Goal: Download file/media

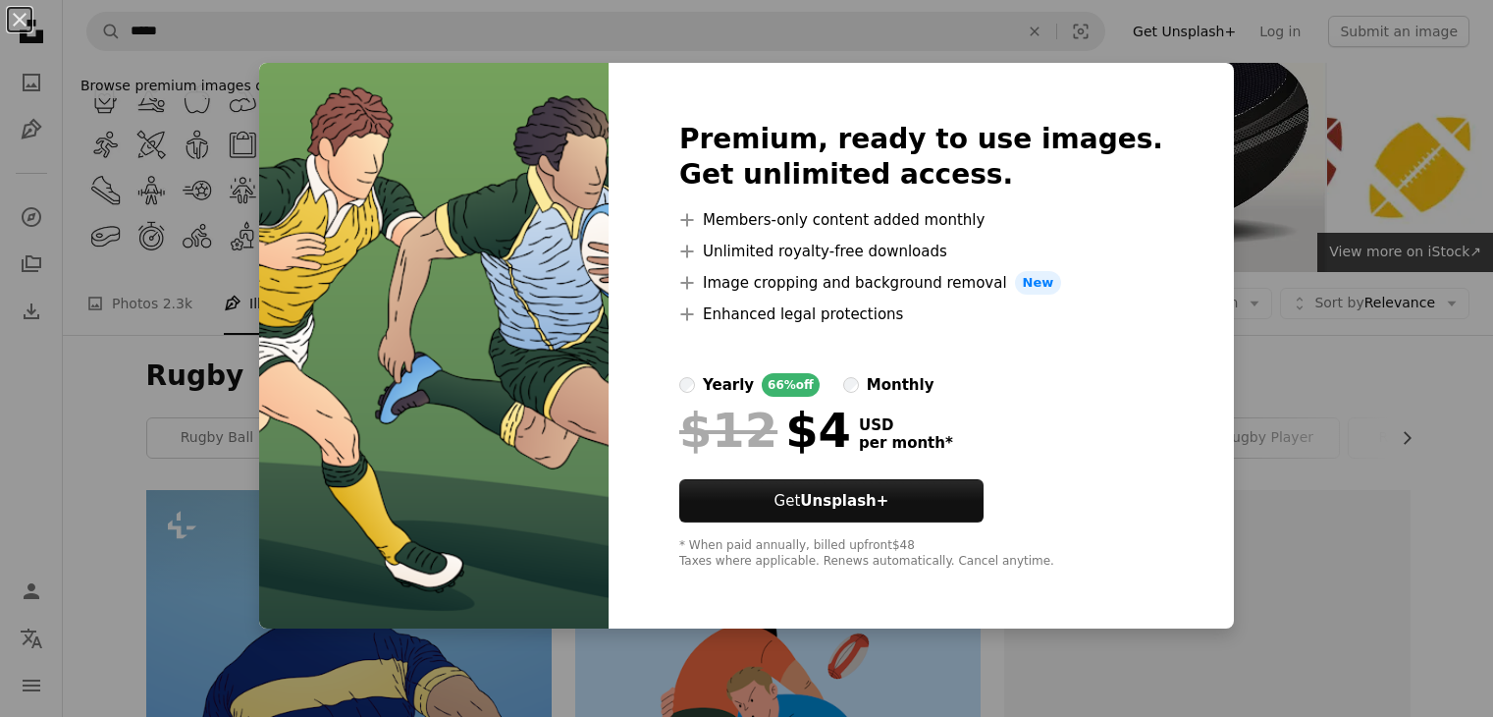
scroll to position [2574, 0]
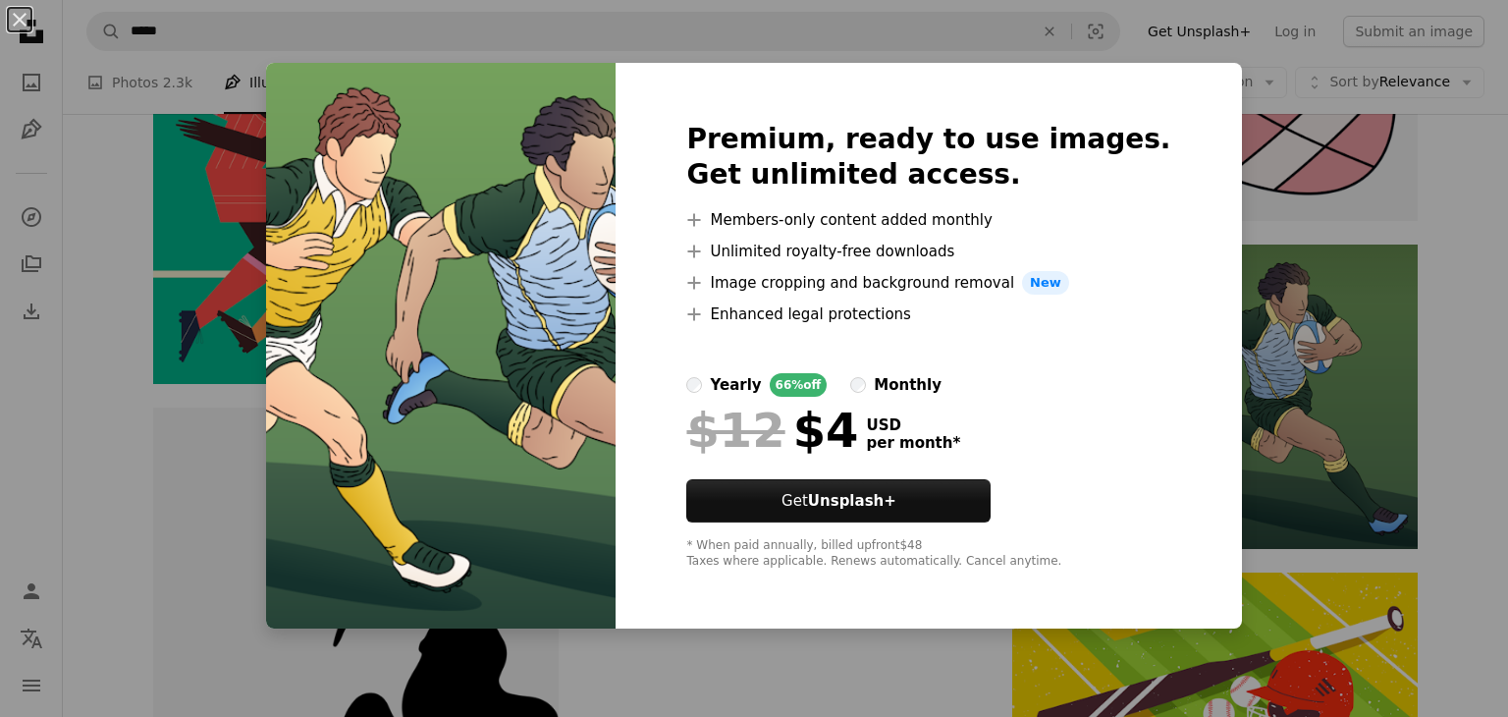
click at [1292, 351] on div "An X shape Premium, ready to use images. Get unlimited access. A plus sign Memb…" at bounding box center [754, 358] width 1508 height 717
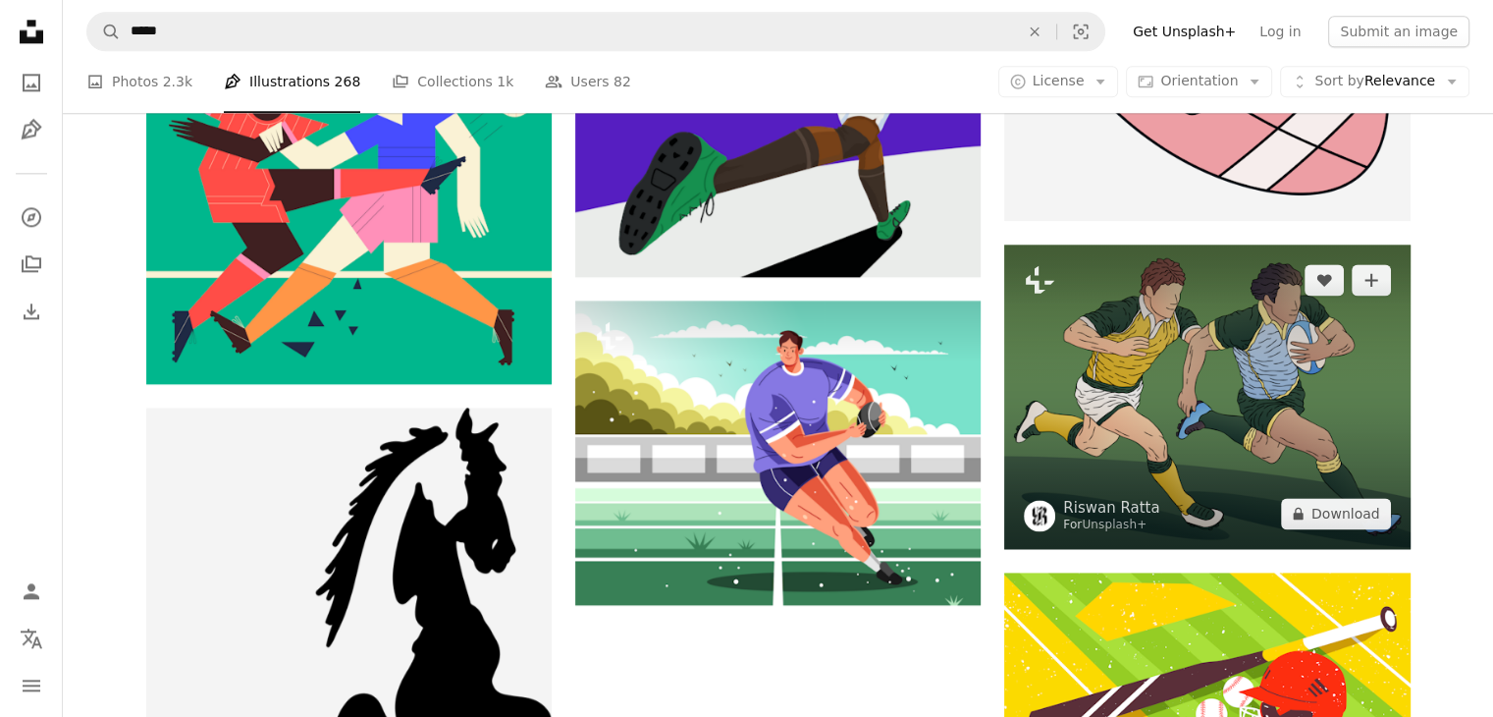
click at [1110, 398] on img at bounding box center [1206, 396] width 405 height 304
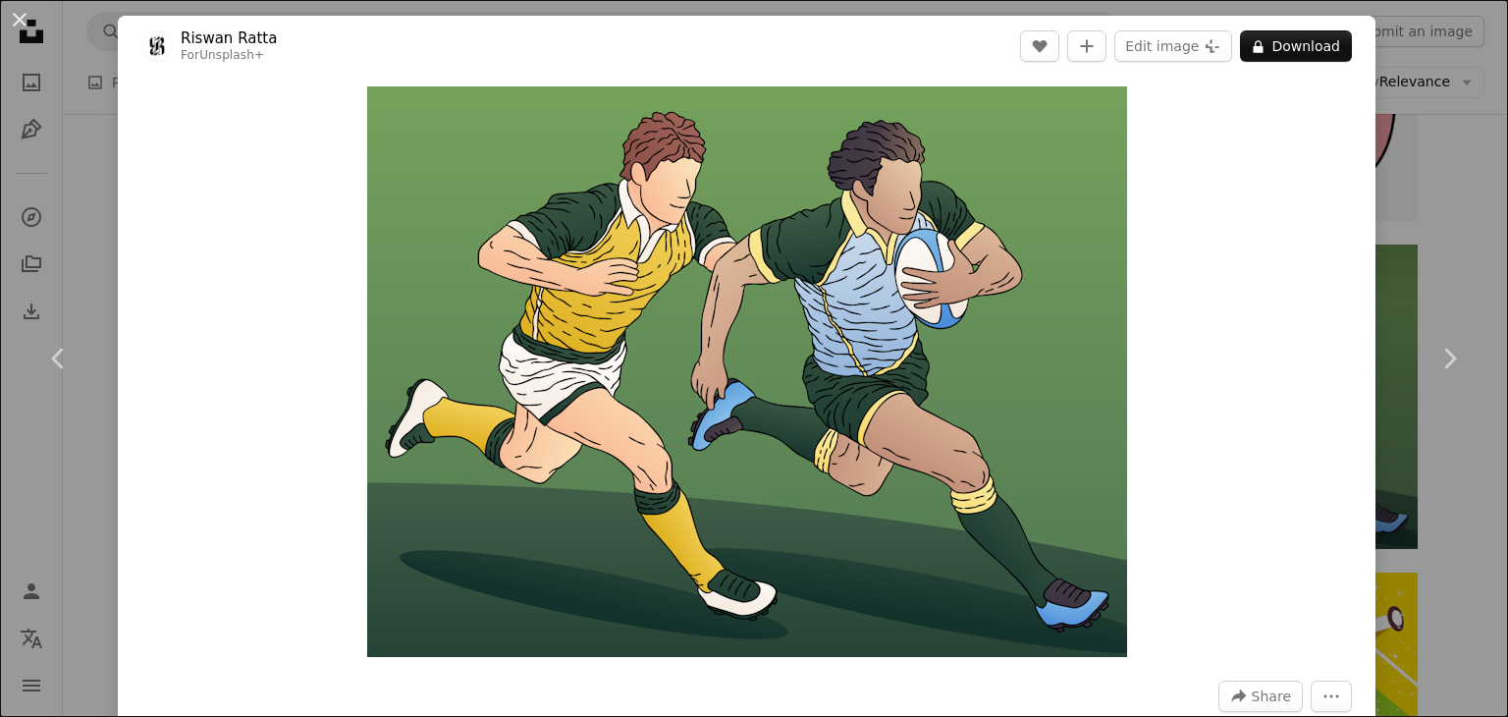
click at [1429, 220] on div "An X shape Chevron left Chevron right [PERSON_NAME] For Unsplash+ A heart A plu…" at bounding box center [754, 358] width 1508 height 717
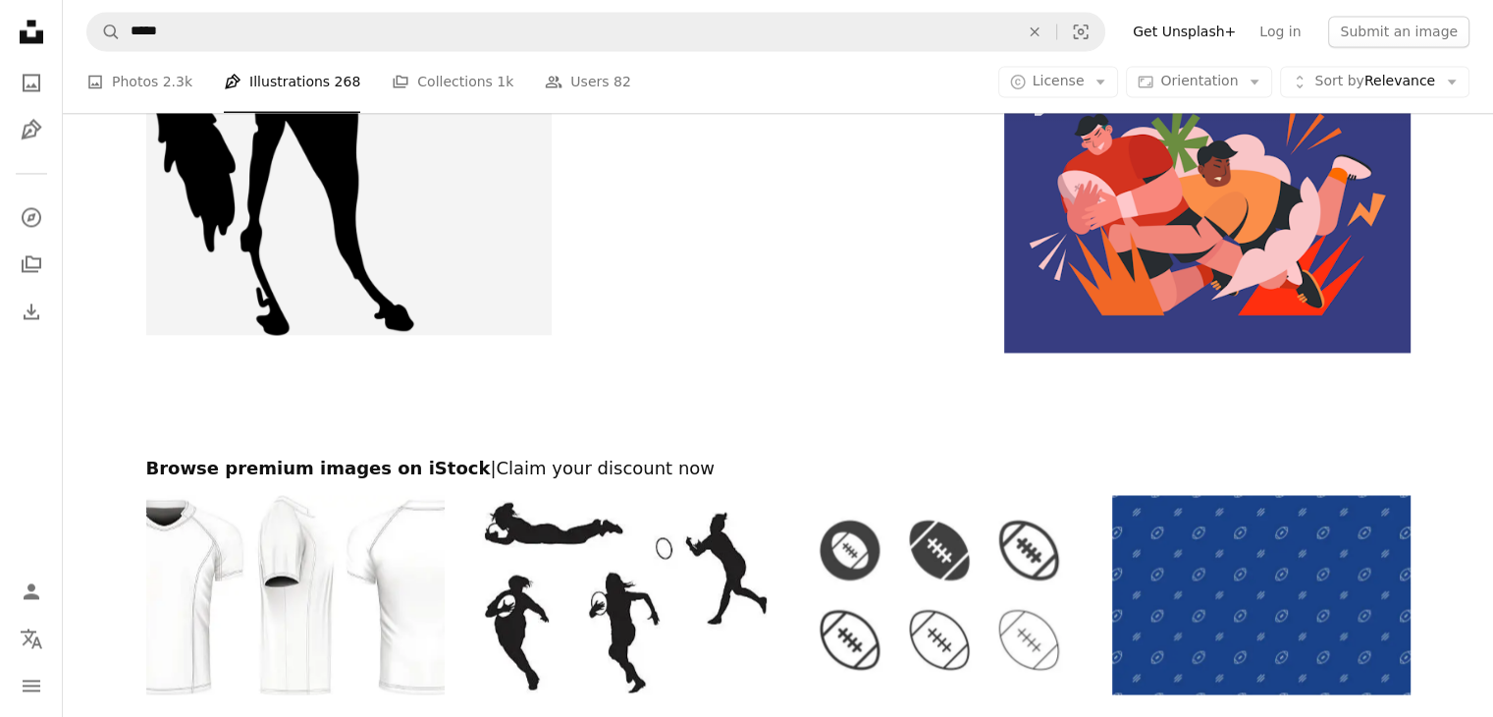
scroll to position [3113, 0]
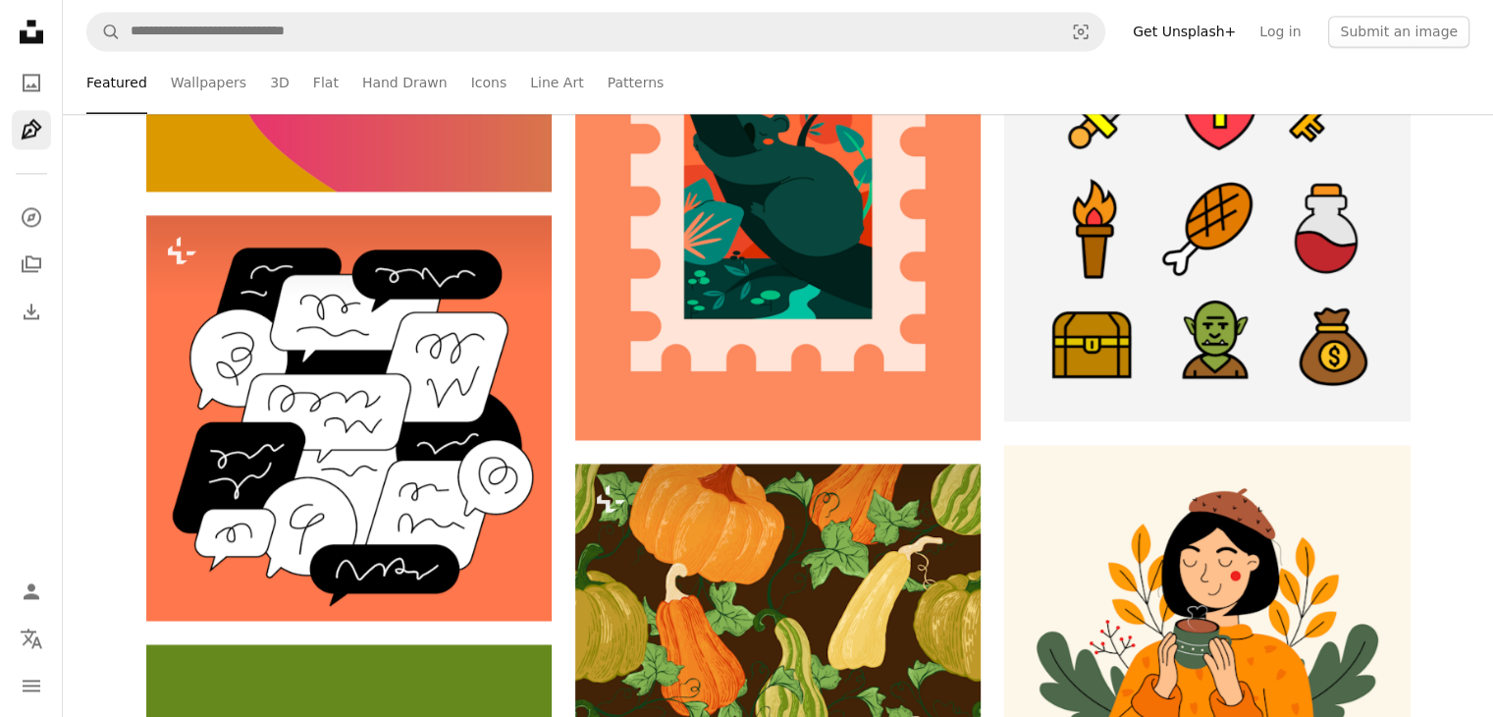
scroll to position [1186, 0]
